Goal: Register for event/course

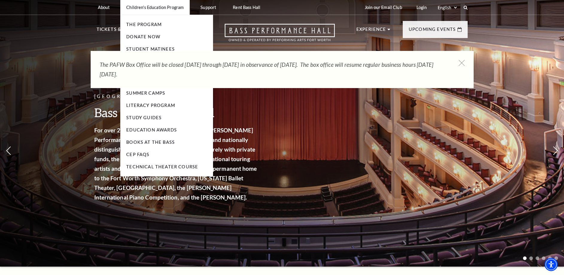
click at [147, 44] on ul "The Program Donate Now Student Matinees Broadway Bridges at Bass Performance Ha…" at bounding box center [166, 96] width 93 height 162
click at [147, 46] on li "Student Matinees" at bounding box center [166, 49] width 81 height 7
click at [148, 49] on link "Student Matinees" at bounding box center [150, 48] width 49 height 5
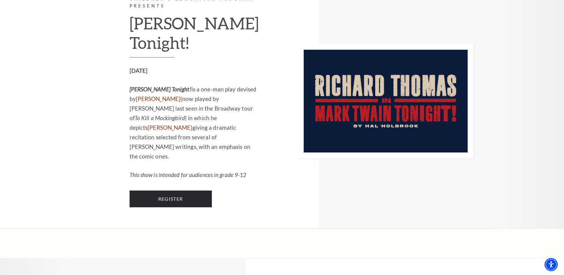
scroll to position [580, 0]
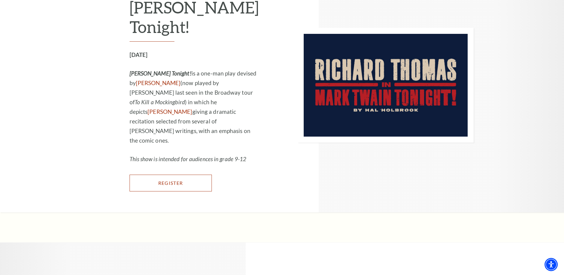
click at [181, 175] on link "Register" at bounding box center [171, 183] width 82 height 17
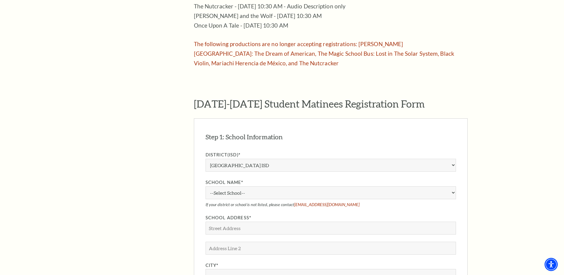
scroll to position [428, 0]
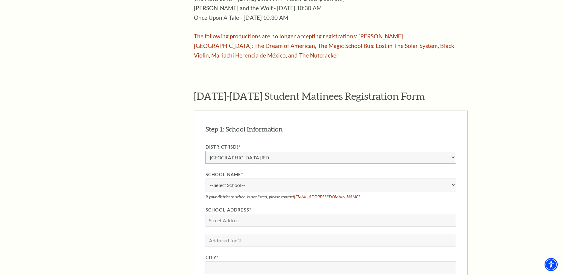
click at [245, 151] on select "Aledo ISD [PERSON_NAME] ISD [PERSON_NAME] ISD Arlington ISD Azle ISD [GEOGRAPHI…" at bounding box center [331, 157] width 251 height 13
click option "[PERSON_NAME] ISD" at bounding box center [0, 0] width 0 height 0
click at [206, 178] on select "--Select School-- [GEOGRAPHIC_DATA] [PERSON_NAME][GEOGRAPHIC_DATA] [PERSON_NAME…" at bounding box center [331, 184] width 251 height 13
click at [206, 151] on select "Aledo ISD Alvarado ISD Alvord ISD Arlington ISD Azle ISD Bellevue ISD Birdville…" at bounding box center [331, 157] width 251 height 13
click option "Private / Parochial" at bounding box center [0, 0] width 0 height 0
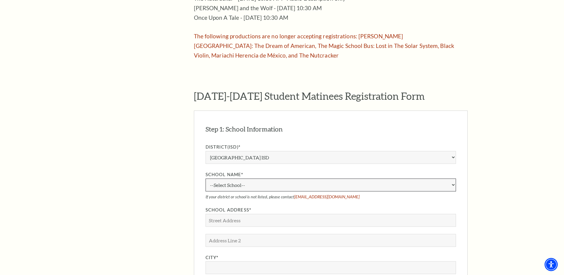
click at [206, 178] on select "--Select School-- Above Fine Arts Advocates For Special People Albany High Scho…" at bounding box center [331, 184] width 251 height 13
click at [179, 172] on div "The Program Donate Now Student Matinees Broadway Bridges at Bass Performance Ha…" at bounding box center [282, 170] width 371 height 815
click at [206, 151] on select "Aledo ISD Alvarado ISD Alvord ISD Arlington ISD Azle ISD Bellevue ISD Birdville…" at bounding box center [331, 157] width 251 height 13
click option "Homeschool" at bounding box center [0, 0] width 0 height 0
click at [206, 178] on select "--Select School-- Adventuring Together Homeschool Allen Homeschool Alpha Academ…" at bounding box center [331, 184] width 251 height 13
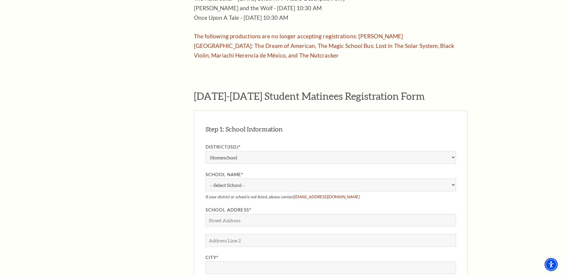
click at [170, 107] on aside "The Program Donate Now Student Matinees Broadway Bridges at Bass Performance Ha…" at bounding box center [136, 170] width 79 height 815
click at [206, 178] on select "--Select School-- Adventuring Together Homeschool Allen Homeschool Alpha Academ…" at bounding box center [331, 184] width 251 height 13
drag, startPoint x: 264, startPoint y: 166, endPoint x: 198, endPoint y: 165, distance: 66.5
click at [168, 181] on aside "The Program Donate Now Student Matinees Broadway Bridges at Bass Performance Ha…" at bounding box center [136, 170] width 79 height 815
click at [206, 151] on select "Aledo ISD Alvarado ISD Alvord ISD Arlington ISD Azle ISD Bellevue ISD Birdville…" at bounding box center [331, 157] width 251 height 13
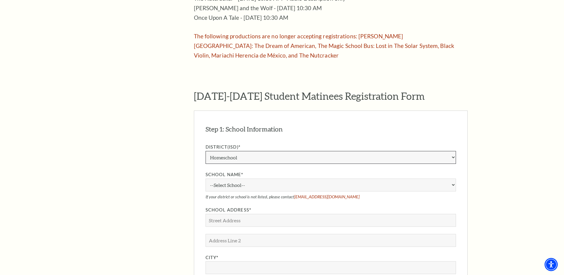
select select "Granbury ISD"
click option "Granbury ISD" at bounding box center [0, 0] width 0 height 0
click at [269, 171] on label "School Name*" at bounding box center [331, 174] width 251 height 7
click at [269, 178] on select "--Select School-- Acton Elementary School Baccus Elementary School Emma Roberso…" at bounding box center [331, 184] width 251 height 13
click at [206, 178] on select "--Select School-- Acton Elementary School Baccus Elementary School Emma Roberso…" at bounding box center [331, 184] width 251 height 13
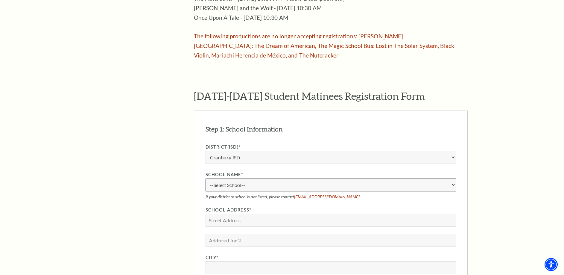
select select "201215"
click option "Emma Roberson Elementary" at bounding box center [0, 0] width 0 height 0
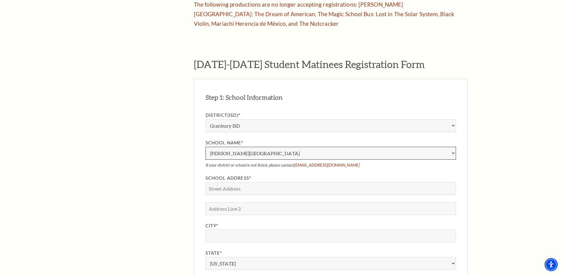
scroll to position [550, 0]
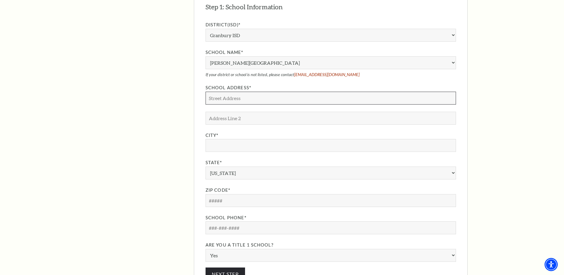
click at [268, 92] on input "School Address*" at bounding box center [331, 98] width 251 height 13
type input "dgzsf"
click at [259, 134] on div "District(ISD)* Aledo ISD Alvarado ISD Alvord ISD Arlington ISD Azle ISD Bellevu…" at bounding box center [331, 141] width 251 height 240
click at [262, 139] on input "City*" at bounding box center [331, 145] width 251 height 13
type input "dafa"
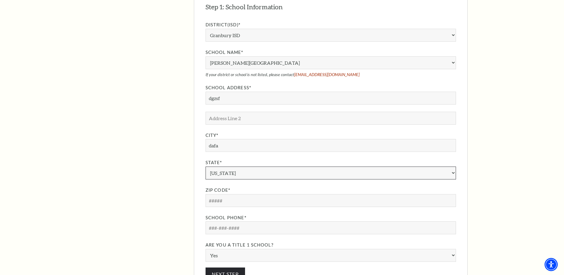
click at [206, 166] on select "Alabama Alaska American Embassy American Embassy American Samoa Arizona Arkansa…" at bounding box center [331, 172] width 251 height 13
select select "DE"
click option "Delaware" at bounding box center [0, 0] width 0 height 0
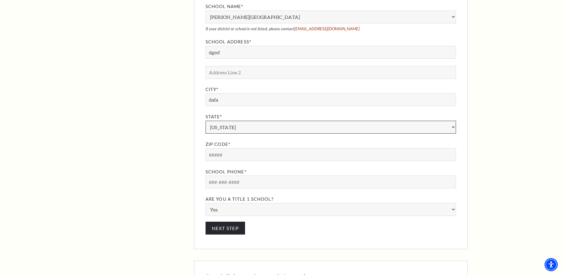
scroll to position [611, 0]
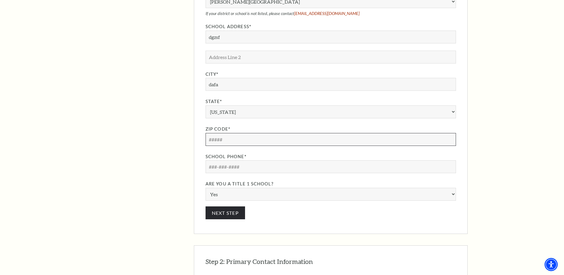
click at [269, 133] on input "Zip Code*" at bounding box center [331, 139] width 251 height 13
type input "23365"
click at [269, 160] on input "School Phone*" at bounding box center [331, 166] width 251 height 13
type input "123-456-7890"
click at [248, 180] on div "District(ISD)* Aledo ISD Alvarado ISD Alvord ISD Arlington ISD Azle ISD Bellevu…" at bounding box center [331, 91] width 251 height 262
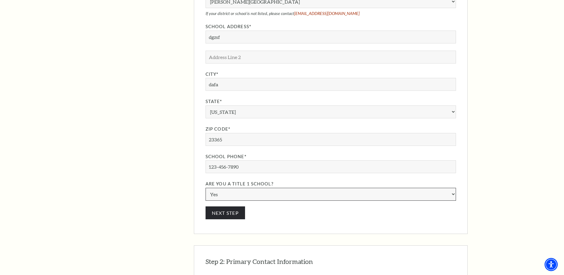
click at [206, 188] on select "Yes No" at bounding box center [331, 194] width 251 height 13
select select "N"
click option "No" at bounding box center [0, 0] width 0 height 0
click at [238, 206] on button "Next Step" at bounding box center [226, 212] width 40 height 13
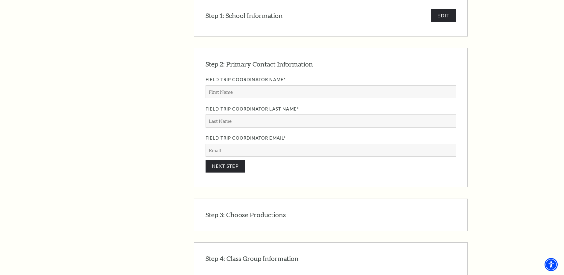
scroll to position [511, 0]
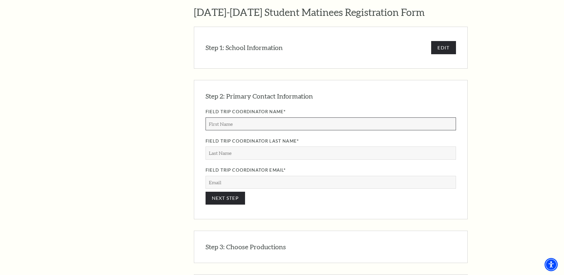
click at [317, 117] on input "Field Trip Coordinator Name*" at bounding box center [331, 123] width 251 height 13
type input "t"
click at [309, 146] on input "Field Trip Coordinator Last Name*" at bounding box center [331, 152] width 251 height 13
type input "w"
click at [300, 176] on input "Field Trip Coordinator Email*" at bounding box center [331, 182] width 251 height 13
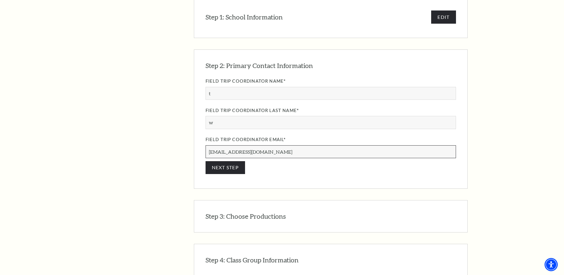
scroll to position [420, 0]
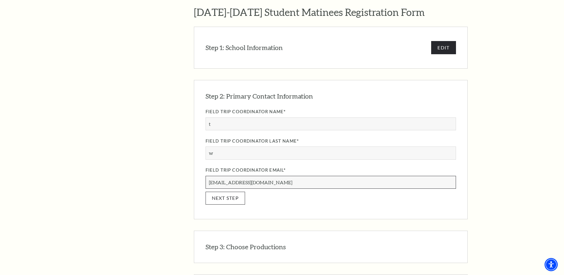
type input "no@no.com"
click at [215, 192] on button "NEXT STEP" at bounding box center [226, 198] width 40 height 13
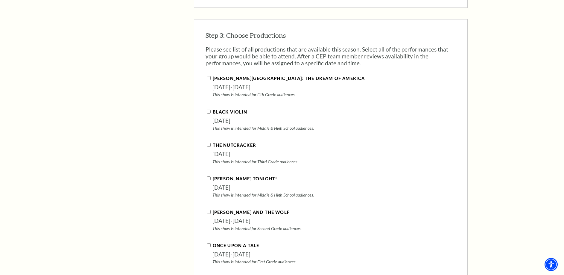
scroll to position [656, 0]
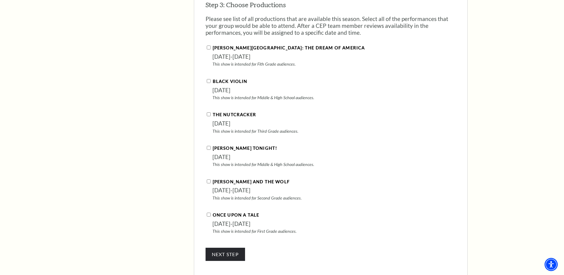
click at [210, 112] on input "The Nutcracker" at bounding box center [209, 114] width 4 height 4
checkbox input "true"
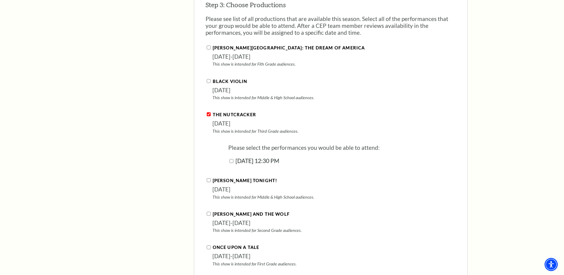
click at [232, 159] on input "December 11, 2025 | 12:30 PM" at bounding box center [232, 161] width 4 height 4
checkbox input "true"
click at [199, 81] on div "Step 3: Choose Productions EDIT Please see list of all productions that are ava…" at bounding box center [331, 148] width 274 height 319
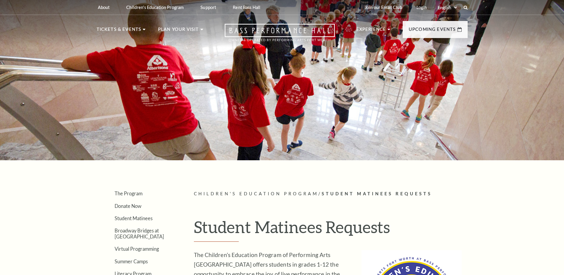
scroll to position [656, 0]
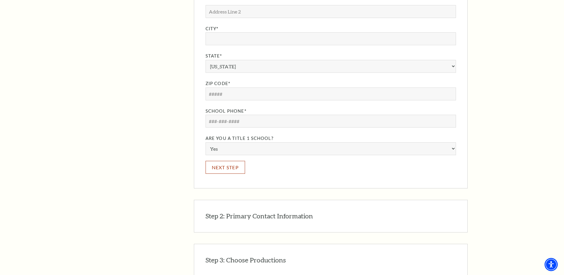
click at [231, 161] on button "Next Step" at bounding box center [226, 167] width 40 height 13
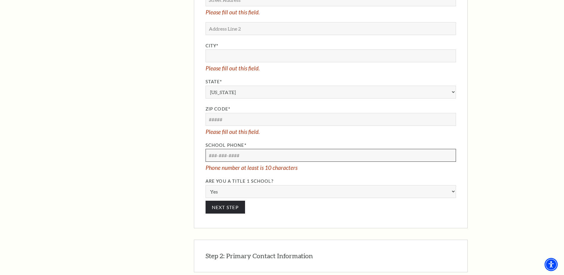
click at [233, 149] on input "School Phone*" at bounding box center [331, 155] width 251 height 13
type input "[PHONE_NUMBER]"
click at [273, 105] on div "Zip Code* Please fill out this field." at bounding box center [331, 119] width 251 height 29
click at [272, 113] on input "Zip Code*" at bounding box center [331, 119] width 251 height 13
type input "1213"
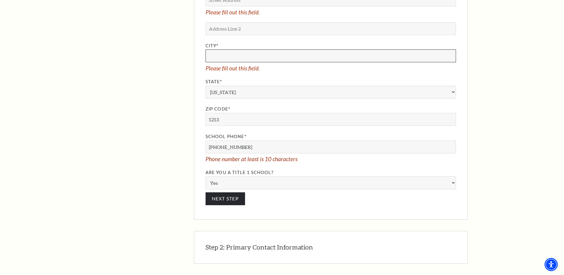
click at [235, 49] on input "City*" at bounding box center [331, 55] width 251 height 13
type input "fa"
click at [238, 140] on input "123-456-789" at bounding box center [331, 146] width 251 height 13
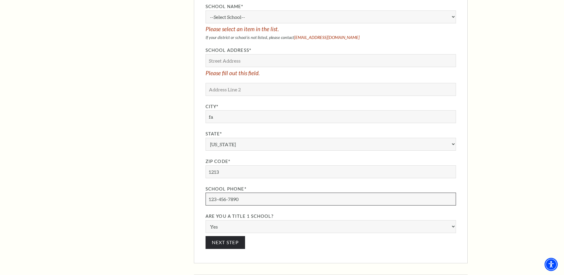
scroll to position [534, 0]
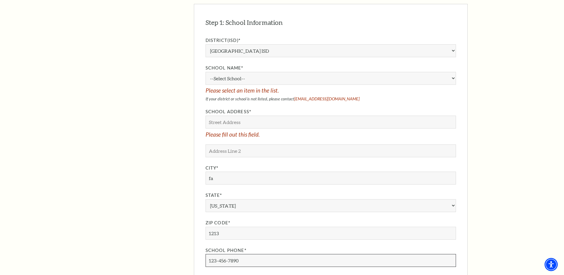
type input "123-456-7890"
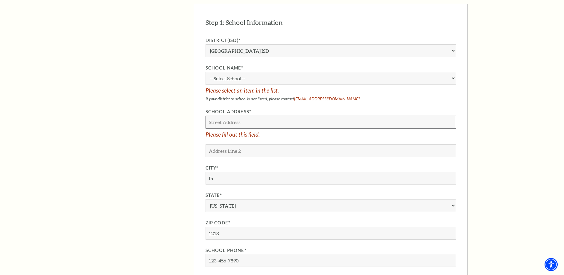
click at [253, 116] on input "School Address*" at bounding box center [331, 122] width 251 height 13
type input "123"
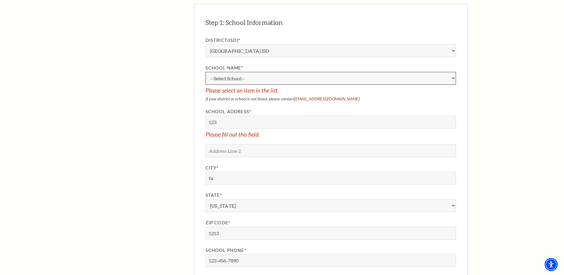
click at [206, 72] on select "--Select School-- A.M. Pate Elementary School Alice Carlson Elementary School A…" at bounding box center [331, 78] width 251 height 13
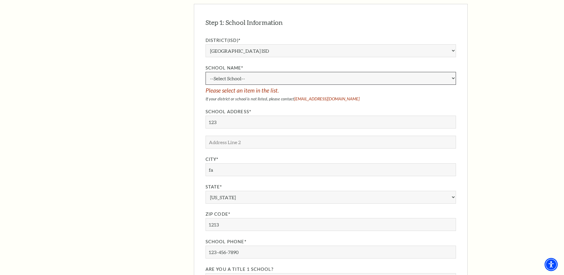
select select "30331"
click option "Alice Carlson Elementary School" at bounding box center [0, 0] width 0 height 0
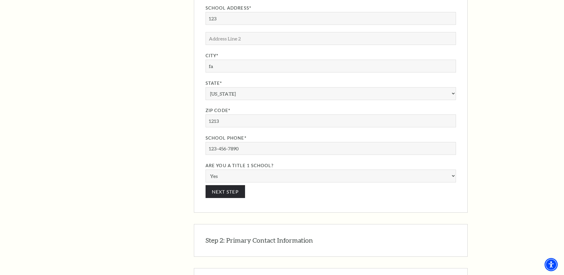
scroll to position [656, 0]
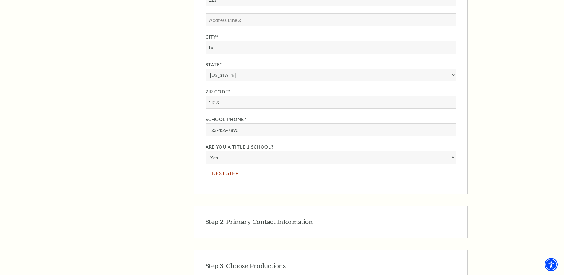
click at [232, 153] on div "Step 1: School Information EDIT District(ISD)* Aledo ISD Alvarado ISD Alvord IS…" at bounding box center [331, 38] width 274 height 312
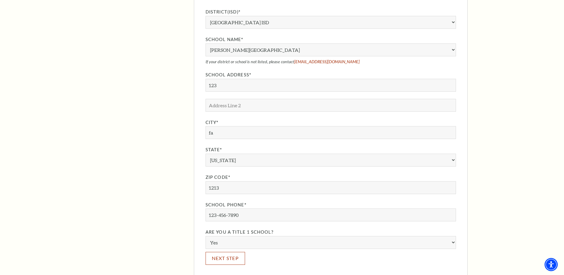
scroll to position [565, 0]
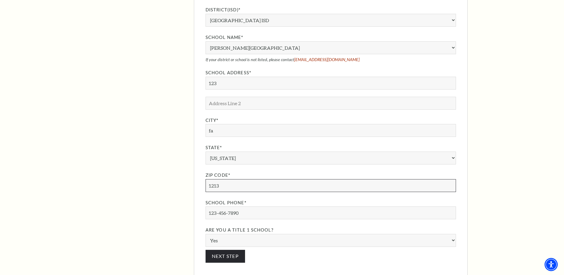
click at [290, 179] on input "1213" at bounding box center [331, 185] width 251 height 13
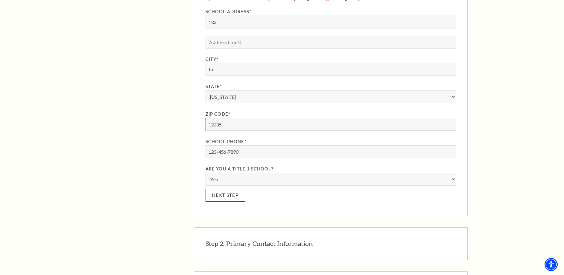
type input "12135"
click at [239, 189] on button "Next Step" at bounding box center [226, 195] width 40 height 13
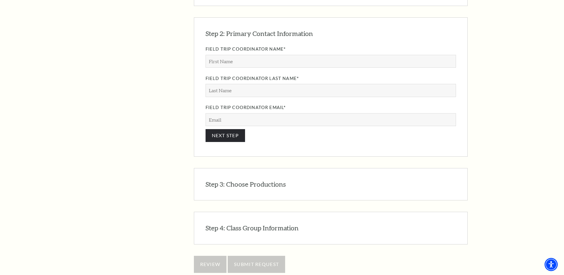
scroll to position [573, 0]
click at [247, 85] on input "Field Trip Coordinator Last Name*" at bounding box center [331, 91] width 251 height 13
type input "d"
click at [249, 56] on input "Field Trip Coordinator Name*" at bounding box center [331, 62] width 251 height 13
type input "d"
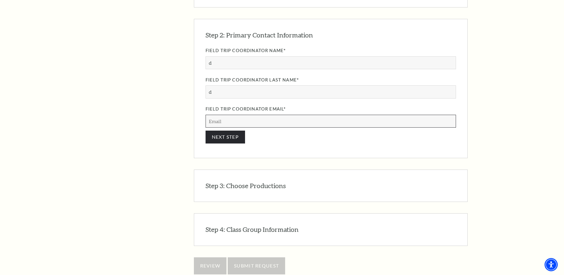
click at [227, 115] on input "Field Trip Coordinator Email*" at bounding box center [331, 121] width 251 height 13
type input "na@na.com"
click at [213, 131] on button "NEXT STEP" at bounding box center [226, 137] width 40 height 13
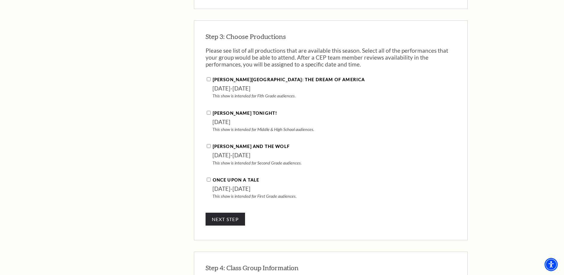
scroll to position [626, 0]
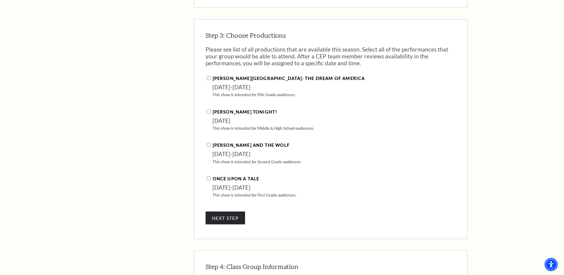
click at [209, 76] on input "Ellis Island: The Dream of America" at bounding box center [209, 78] width 4 height 4
checkbox input "true"
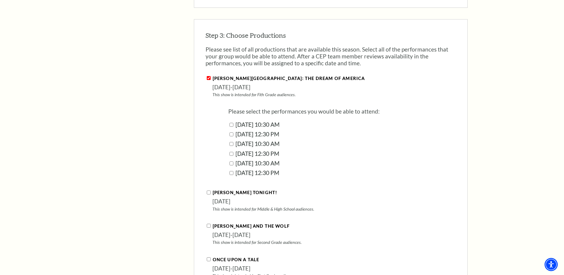
click at [233, 132] on input "September 10, 2025 | 12:30 PM" at bounding box center [232, 134] width 4 height 4
checkbox input "true"
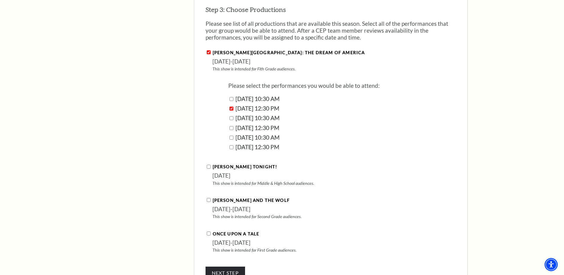
scroll to position [687, 0]
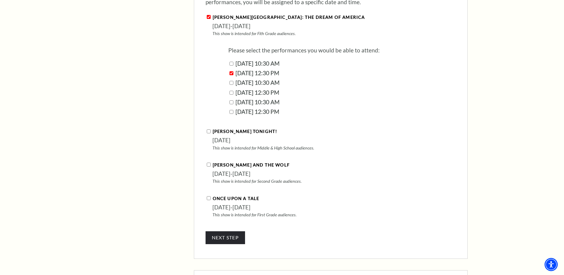
click at [209, 129] on input "Mark Twain Tonight!" at bounding box center [209, 131] width 4 height 4
checkbox input "true"
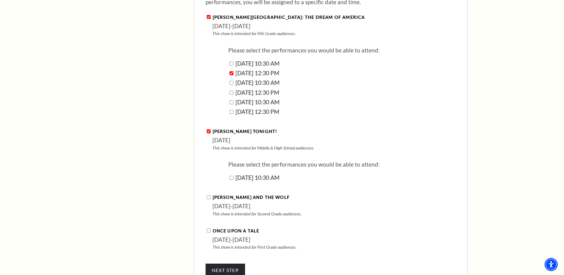
click at [230, 176] on input "January 27, 2026 | 10:30 AM" at bounding box center [232, 178] width 4 height 4
checkbox input "true"
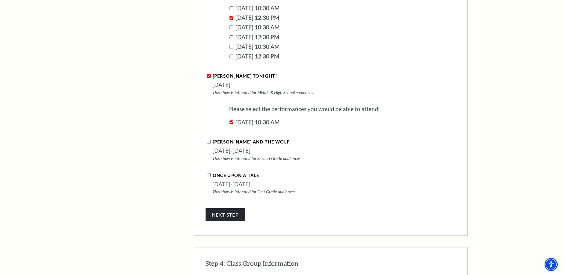
scroll to position [748, 0]
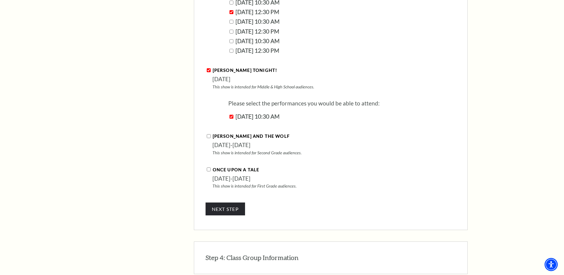
click at [209, 134] on input "Peter and the Wolf" at bounding box center [209, 136] width 4 height 4
checkbox input "true"
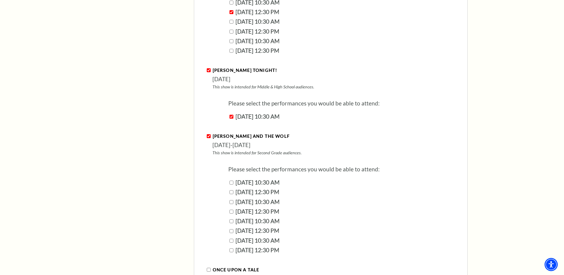
click at [280, 197] on label "February 18, 2026 | 10:30 AM" at bounding box center [258, 202] width 44 height 10
click at [234, 200] on input "February 18, 2026 | 10:30 AM" at bounding box center [232, 202] width 4 height 4
checkbox input "true"
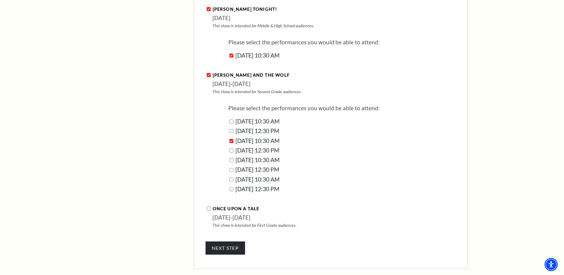
click at [208, 207] on input "Once Upon A Tale" at bounding box center [209, 209] width 4 height 4
checkbox input "true"
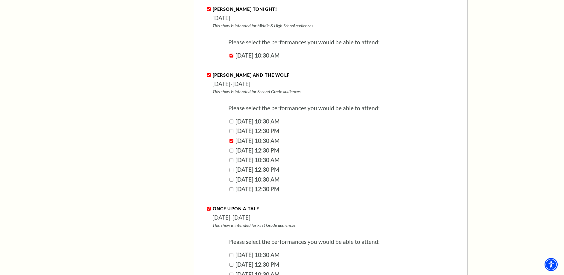
click at [244, 250] on label "March 02, 2026 | 10:30 AM" at bounding box center [258, 255] width 44 height 10
click at [234, 253] on input "March 02, 2026 | 10:30 AM" at bounding box center [232, 255] width 4 height 4
checkbox input "true"
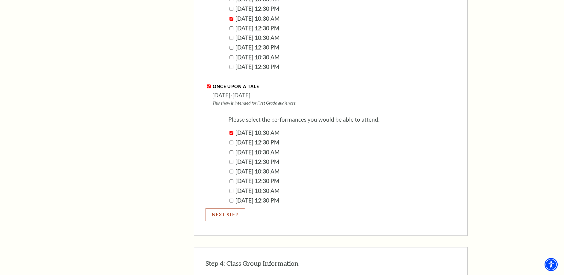
click at [243, 208] on button "NEXT STEP" at bounding box center [226, 214] width 40 height 13
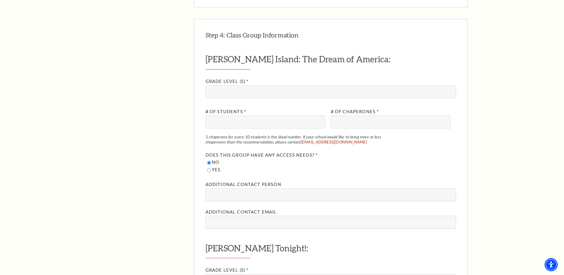
scroll to position [679, 0]
click at [288, 86] on input "Grade Level (s) *" at bounding box center [331, 92] width 251 height 13
type input "5"
click at [255, 116] on input "# of Students *" at bounding box center [266, 122] width 120 height 13
type input "11113"
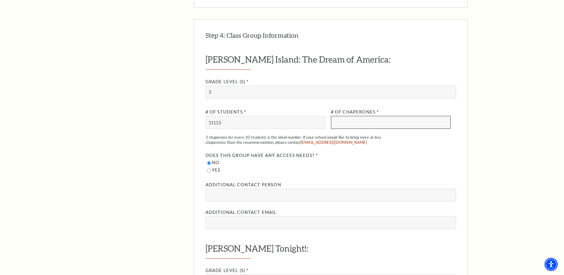
click at [336, 116] on input "# of Chaperones *" at bounding box center [391, 122] width 120 height 13
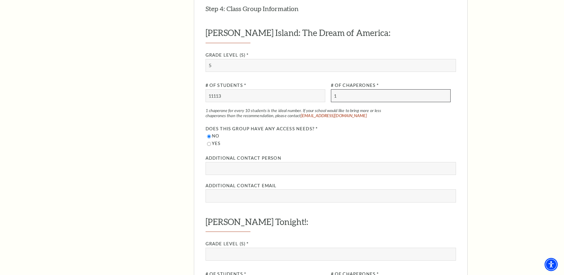
scroll to position [740, 0]
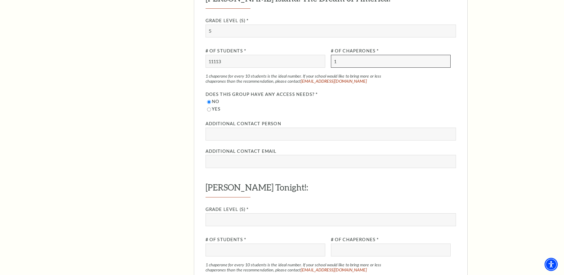
type input "1"
click at [209, 107] on input "Yes" at bounding box center [209, 109] width 4 height 4
radio input "true"
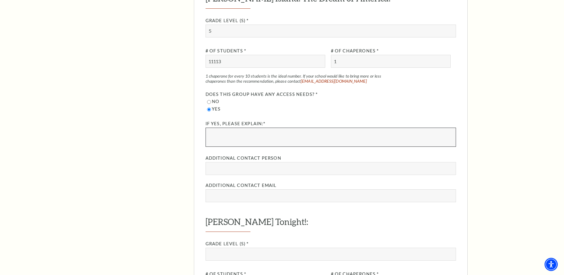
click at [229, 128] on textarea "If yes, please explain:*" at bounding box center [331, 137] width 251 height 19
type textarea "djfkjdlflaj"
click at [239, 162] on input "Additional Contact Person" at bounding box center [331, 168] width 251 height 13
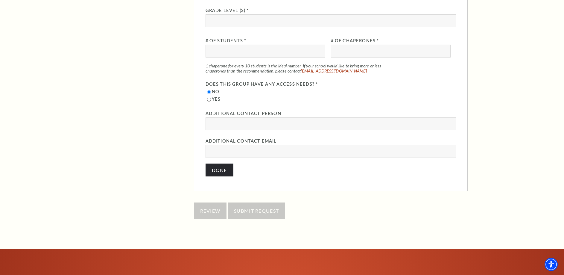
scroll to position [1412, 0]
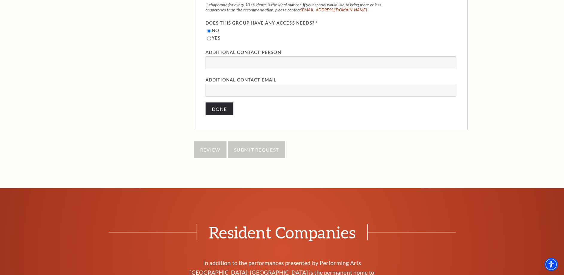
type input "fkjdldjs"
